Goal: Check status

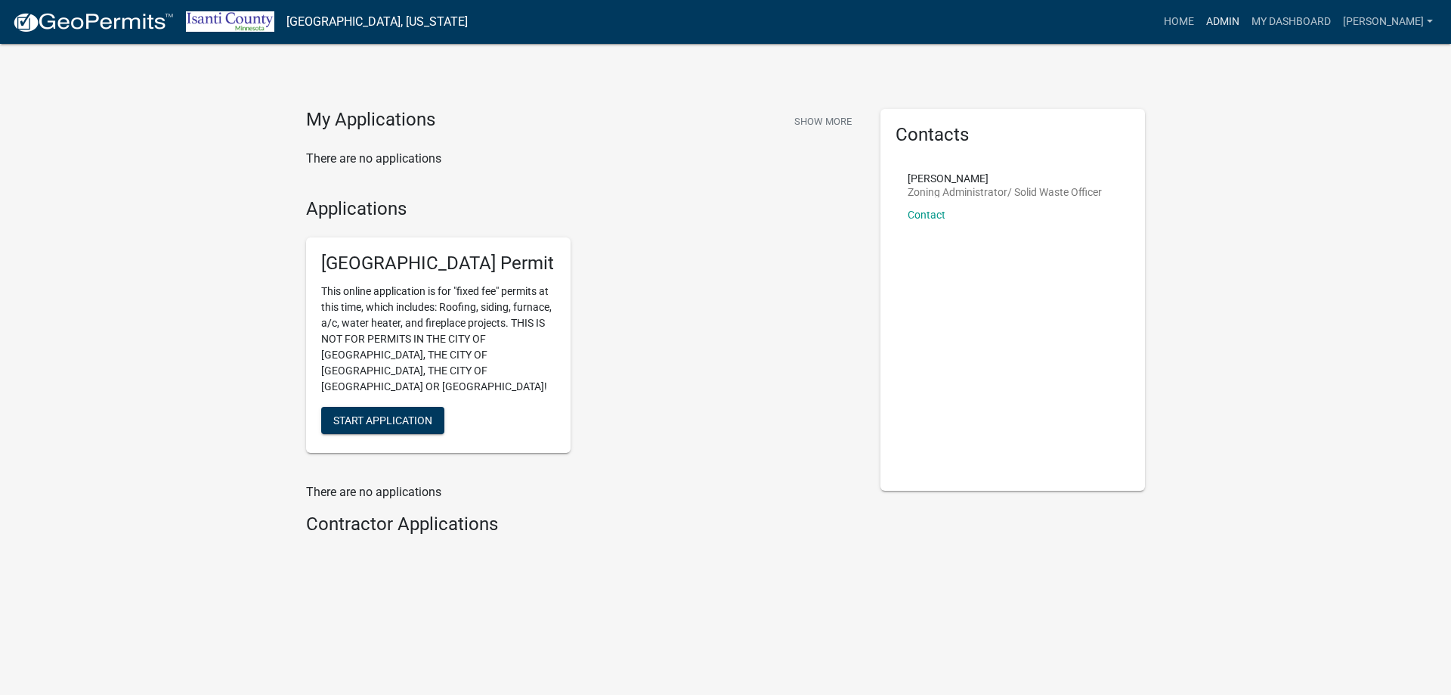
click at [1242, 17] on link "Admin" at bounding box center [1222, 22] width 45 height 29
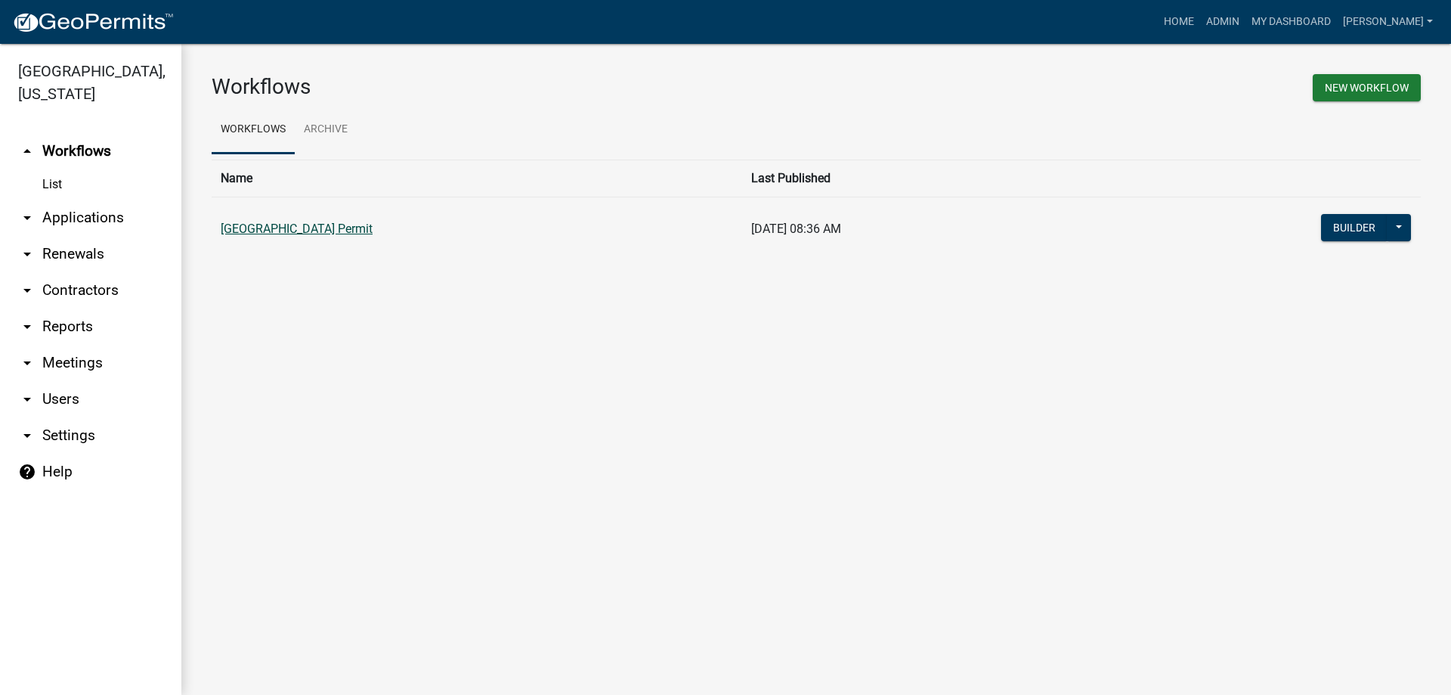
click at [322, 227] on link "[GEOGRAPHIC_DATA] Permit" at bounding box center [297, 228] width 152 height 14
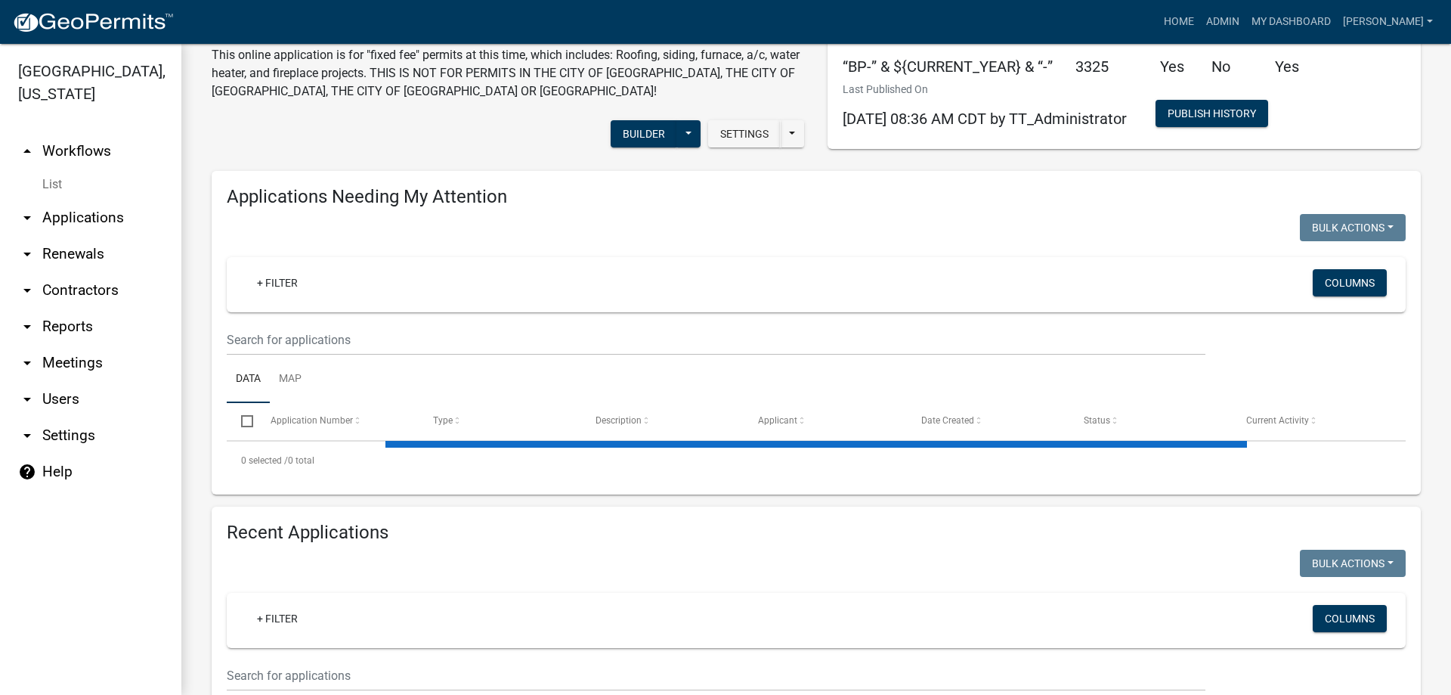
scroll to position [225, 0]
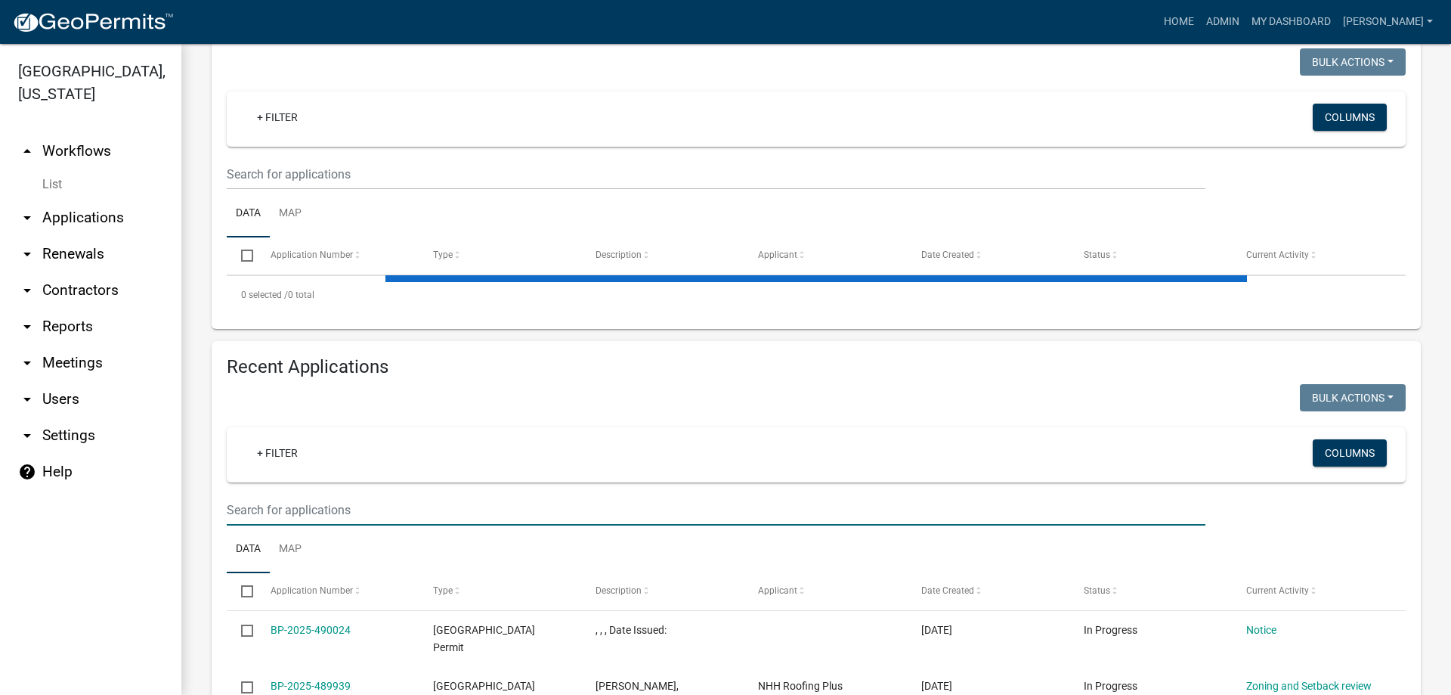
click at [284, 508] on input "text" at bounding box center [716, 509] width 979 height 31
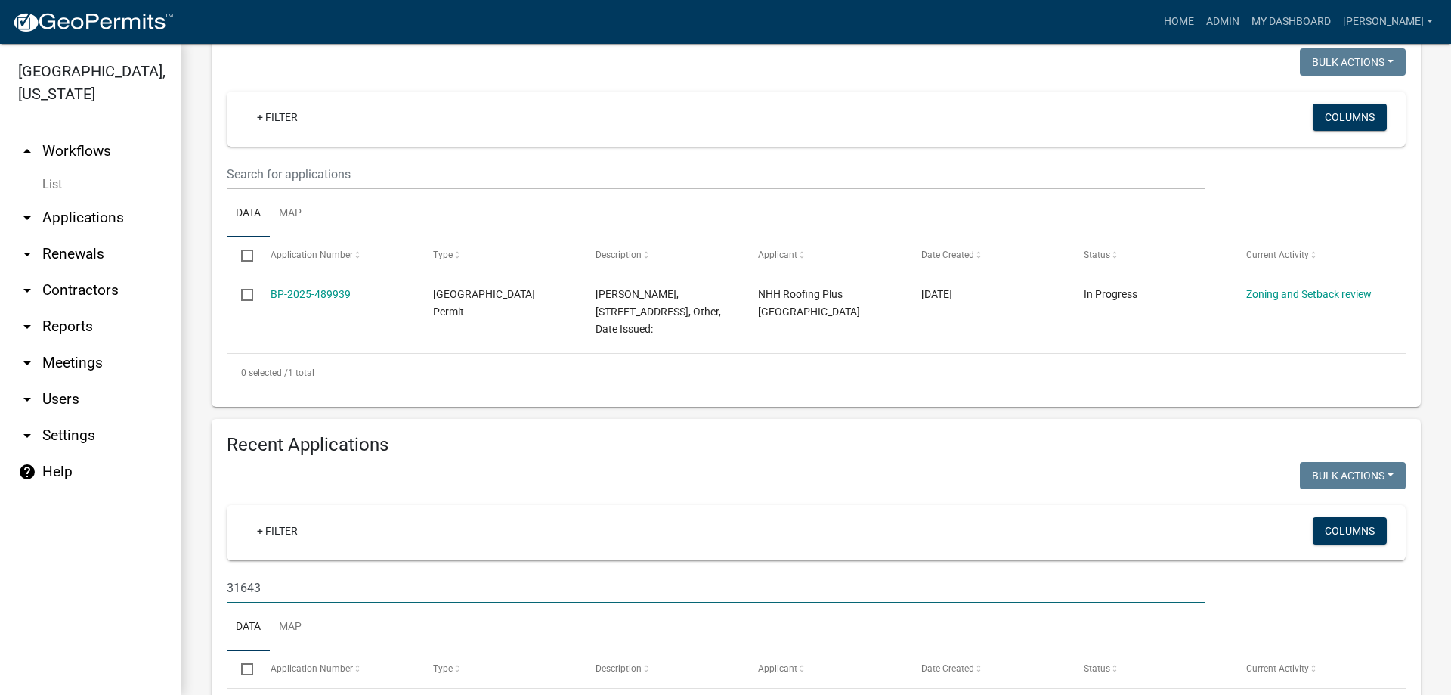
type input "31643"
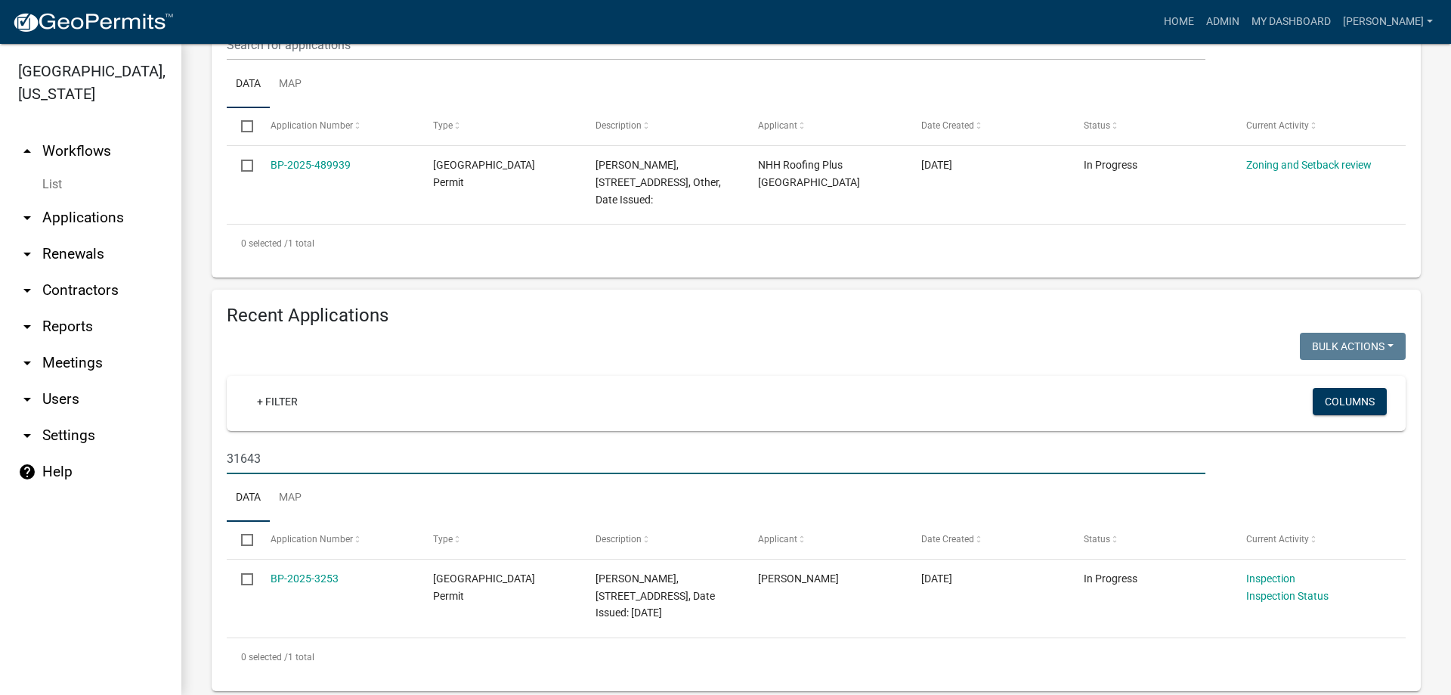
scroll to position [380, 0]
